Goal: Check status: Check status

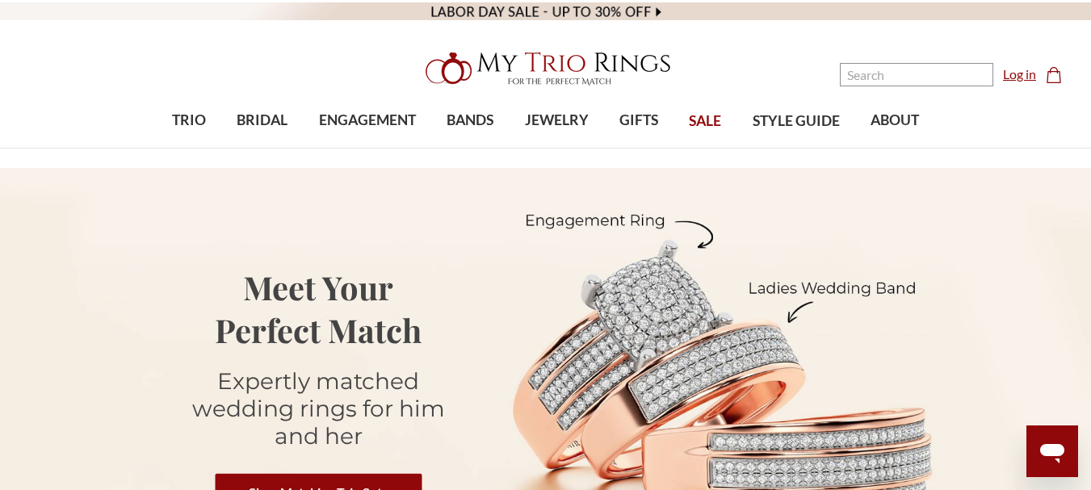
click at [1022, 81] on link "Log in" at bounding box center [1019, 74] width 33 height 19
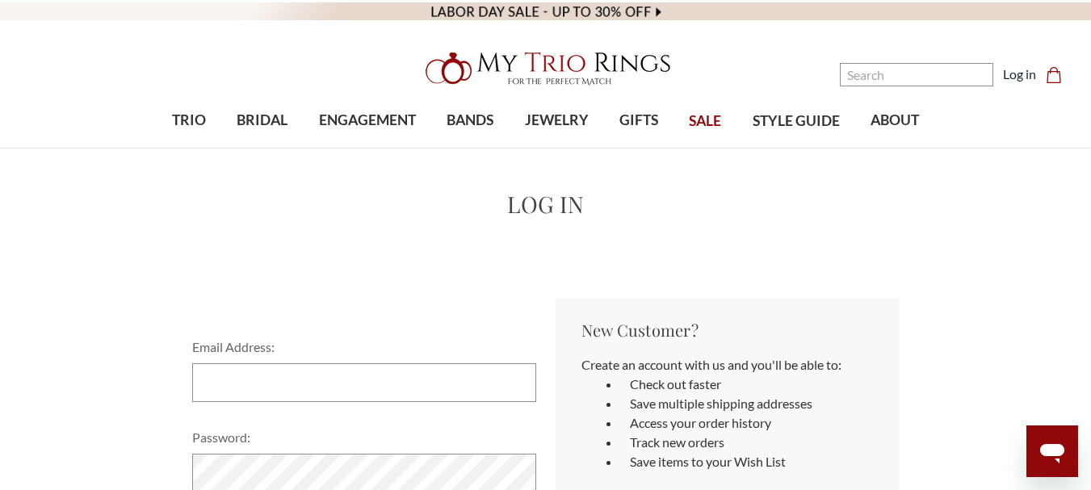
scroll to position [162, 0]
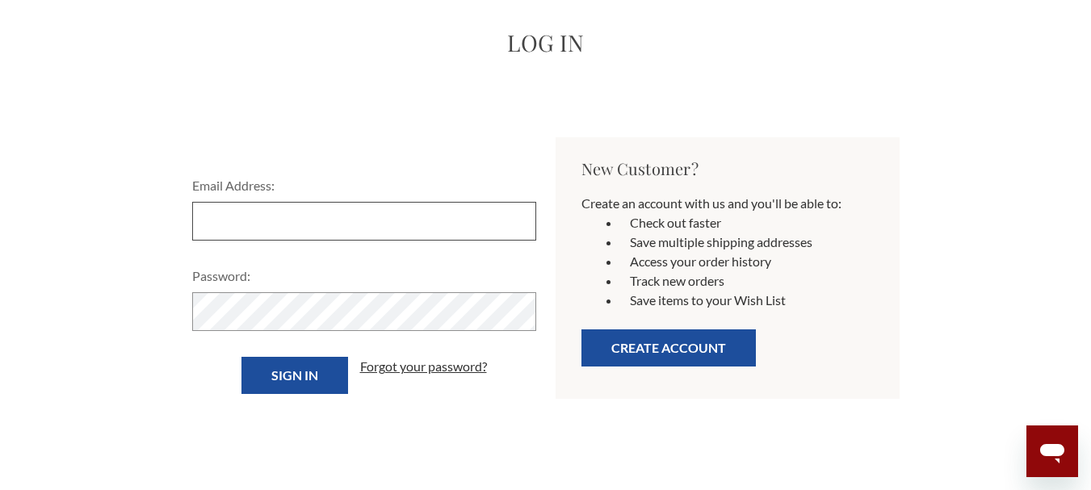
click at [407, 218] on input "Email Address:" at bounding box center [364, 221] width 344 height 39
type input "ccrometie1@gmail.com"
click at [389, 334] on form "Email Address: ccrometie1@gmail.com Please use a valid email address, such as u…" at bounding box center [365, 285] width 364 height 218
click at [322, 368] on input "Sign in" at bounding box center [295, 375] width 107 height 37
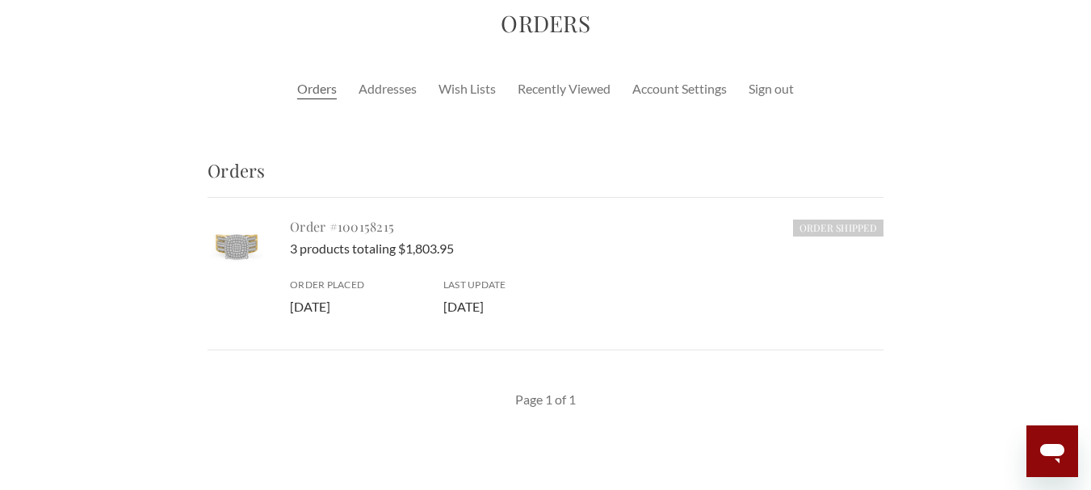
click at [362, 229] on link "Order #100158215" at bounding box center [342, 226] width 104 height 17
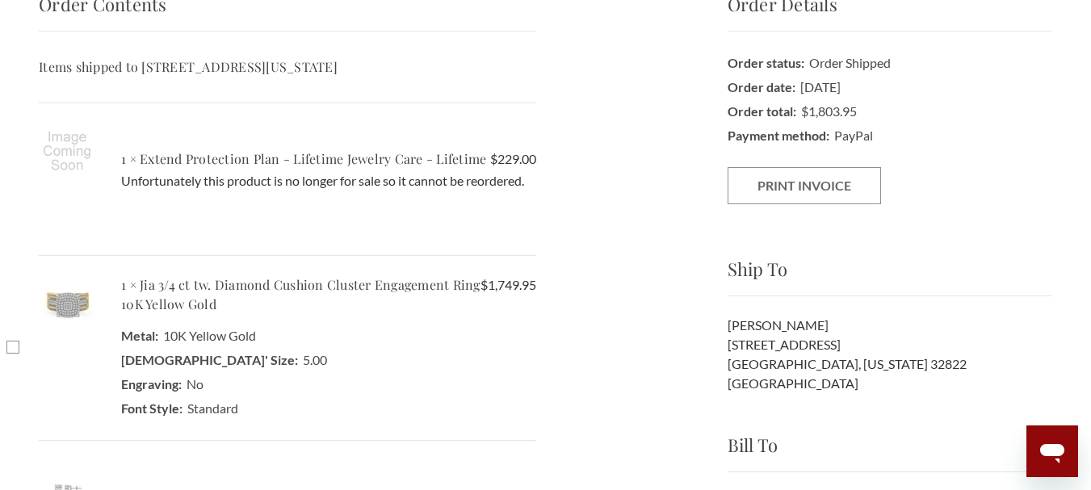
click at [67, 304] on img at bounding box center [67, 303] width 57 height 57
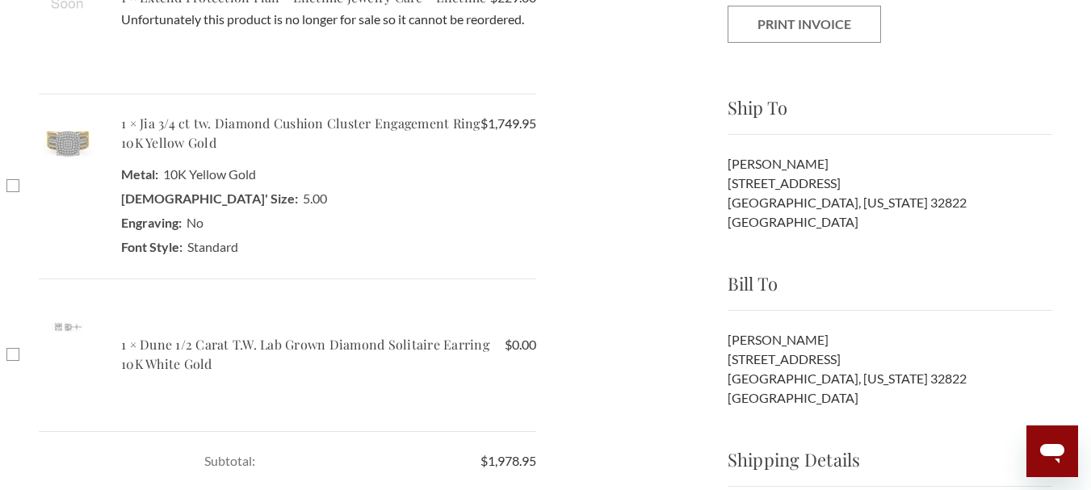
scroll to position [323, 0]
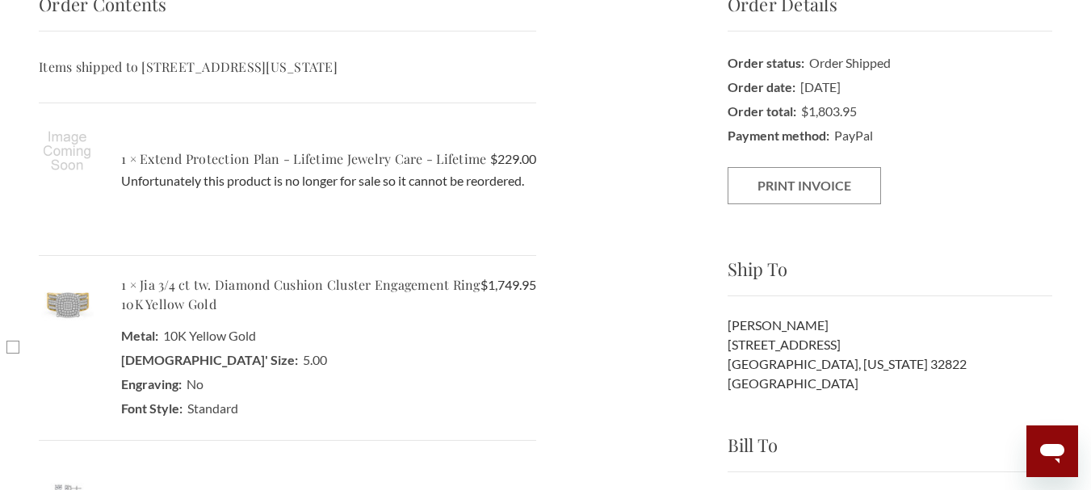
click at [74, 303] on img at bounding box center [67, 303] width 57 height 57
click at [180, 292] on h5 "1 × Jia 3/4 ct tw. Diamond Cushion Cluster Engagement Ring 10K Yellow Gold" at bounding box center [328, 294] width 415 height 39
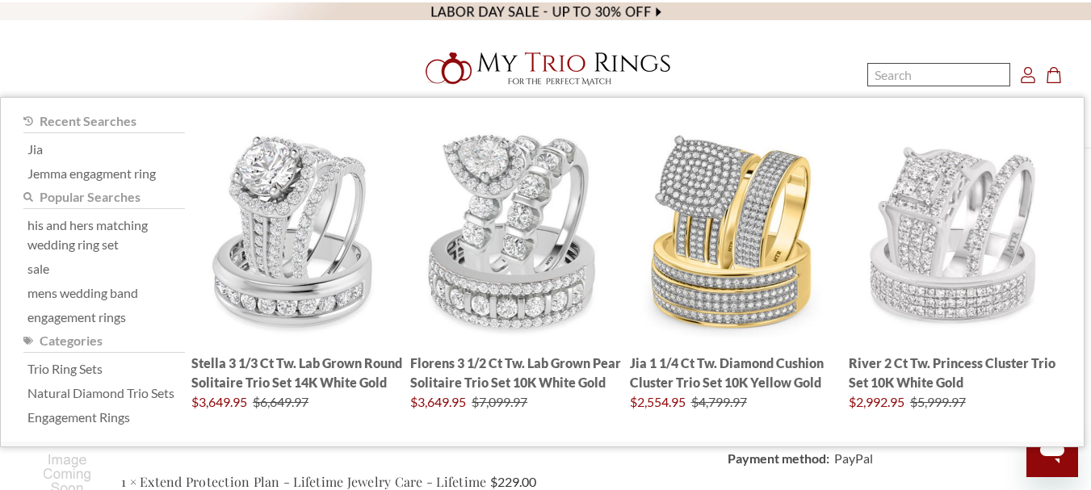
click at [907, 71] on input "Search" at bounding box center [939, 74] width 143 height 23
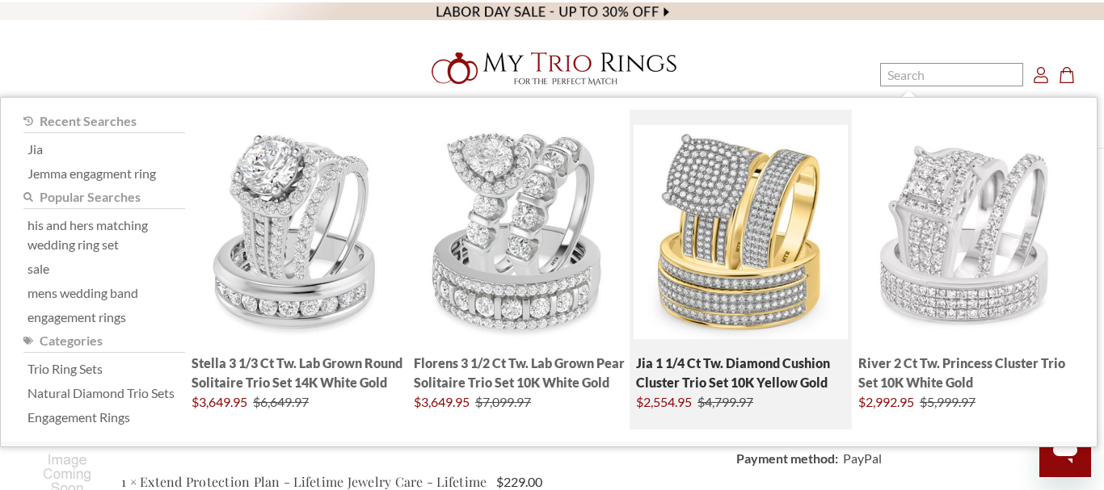
click at [730, 207] on img "; Total Products 4" at bounding box center [740, 232] width 214 height 214
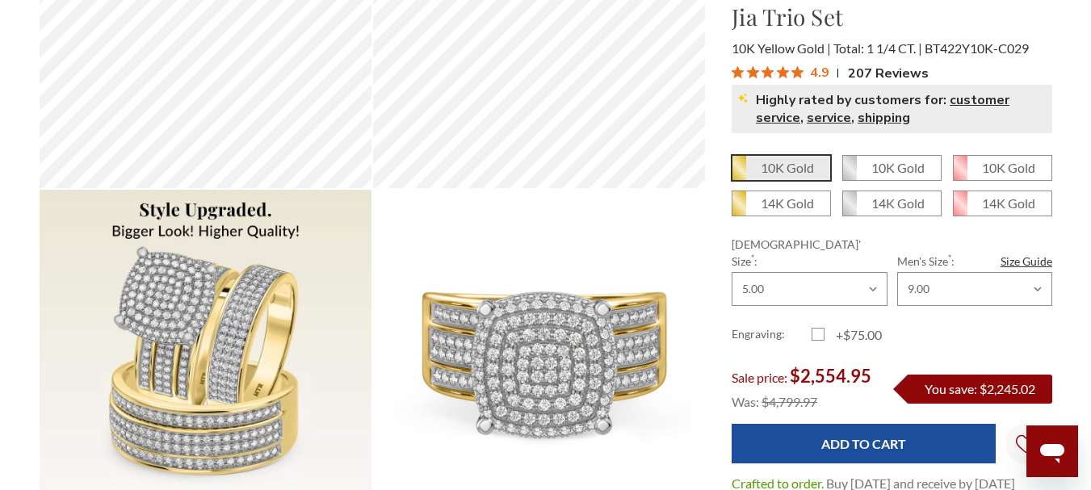
scroll to position [727, 0]
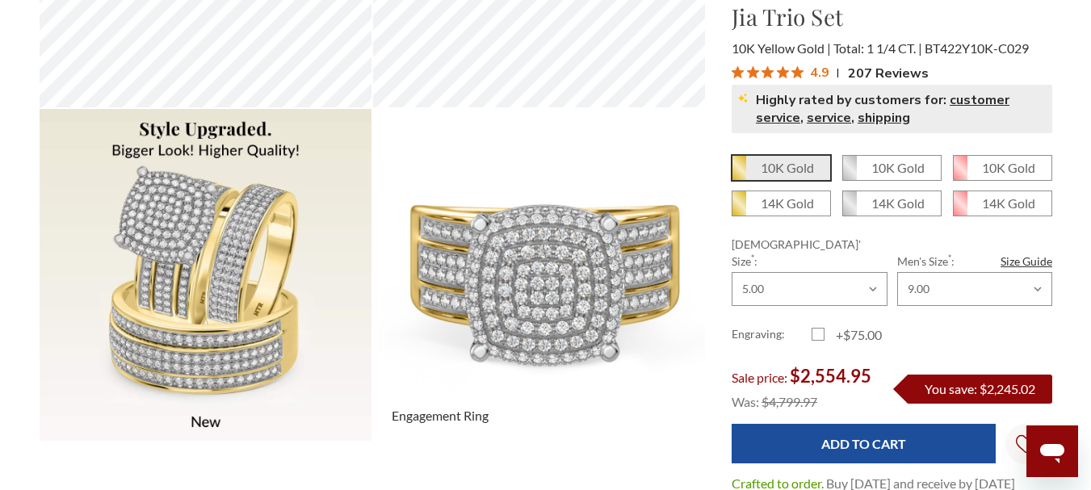
click at [512, 245] on img at bounding box center [538, 274] width 365 height 365
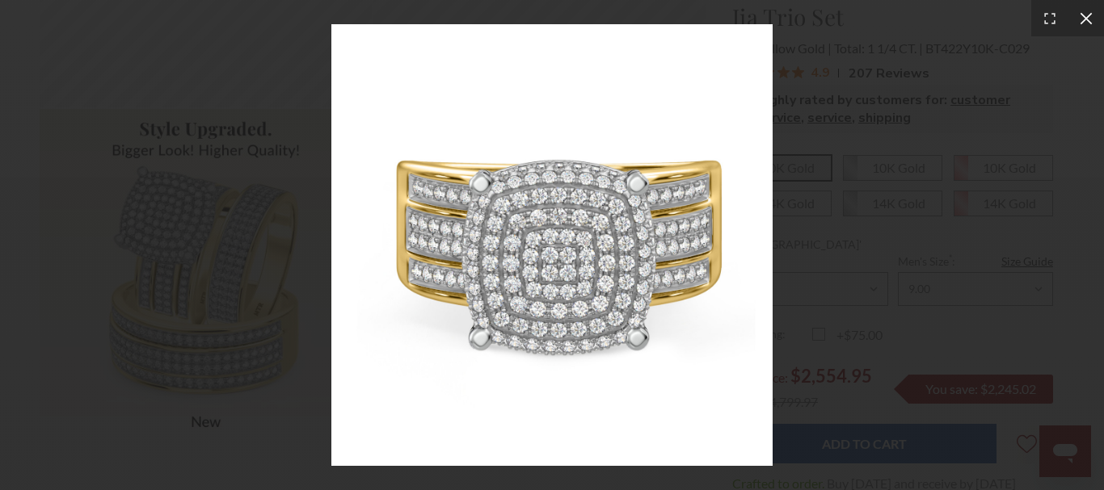
click at [1086, 19] on icon at bounding box center [1085, 18] width 12 height 12
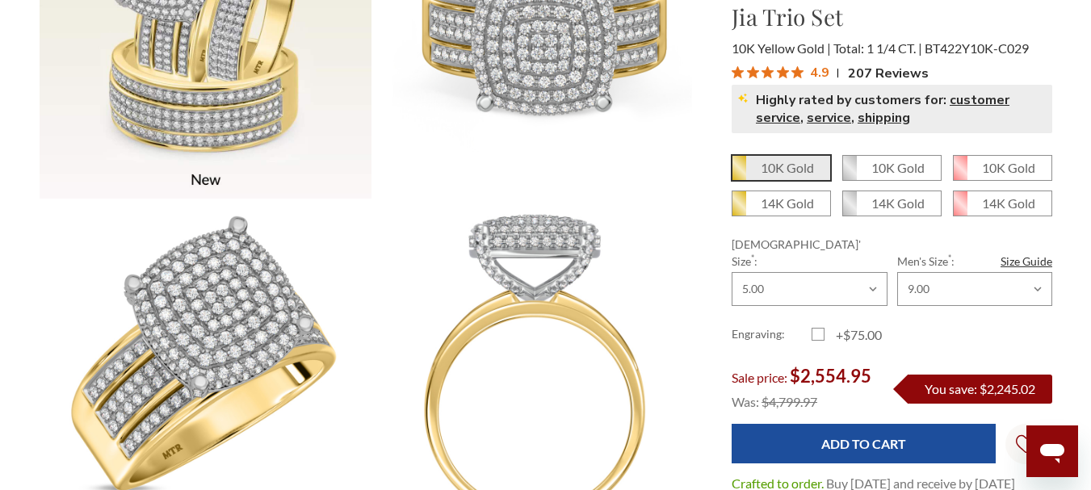
scroll to position [1131, 0]
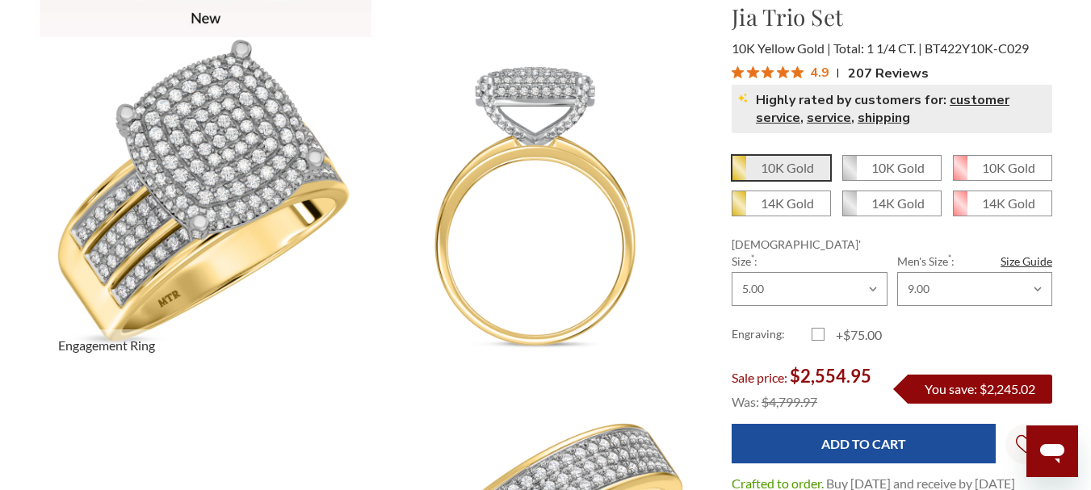
click at [232, 206] on img at bounding box center [205, 204] width 365 height 365
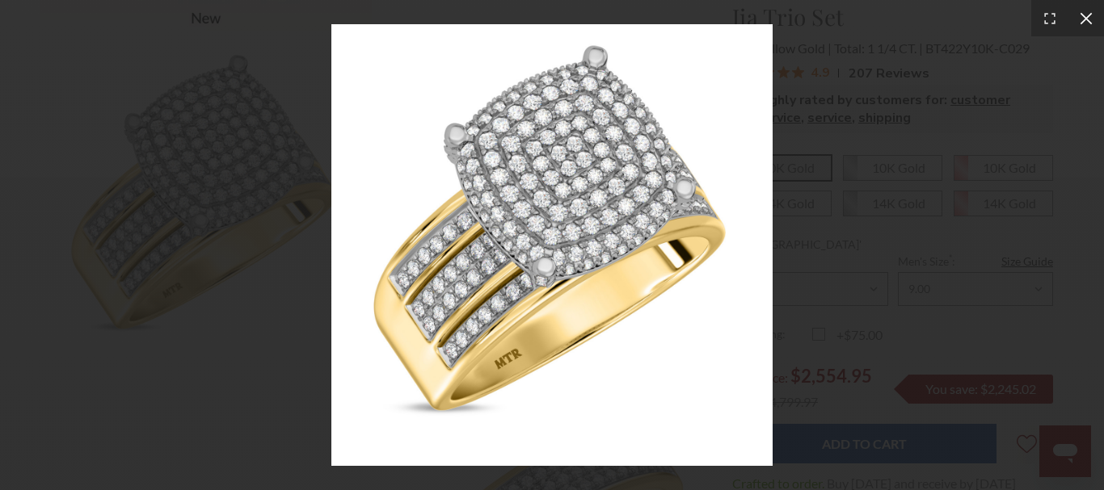
click at [1087, 15] on icon at bounding box center [1085, 18] width 12 height 12
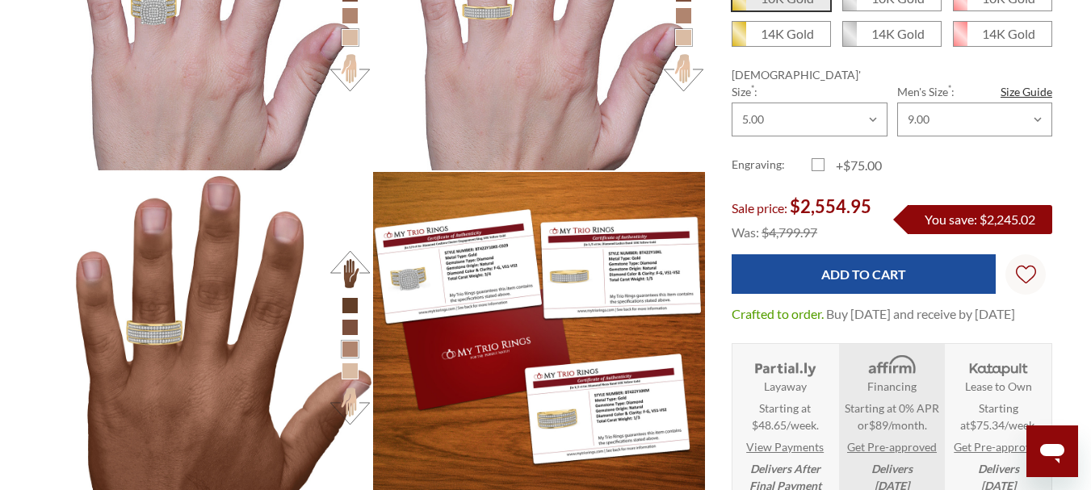
scroll to position [651, 1002]
